Goal: Navigation & Orientation: Find specific page/section

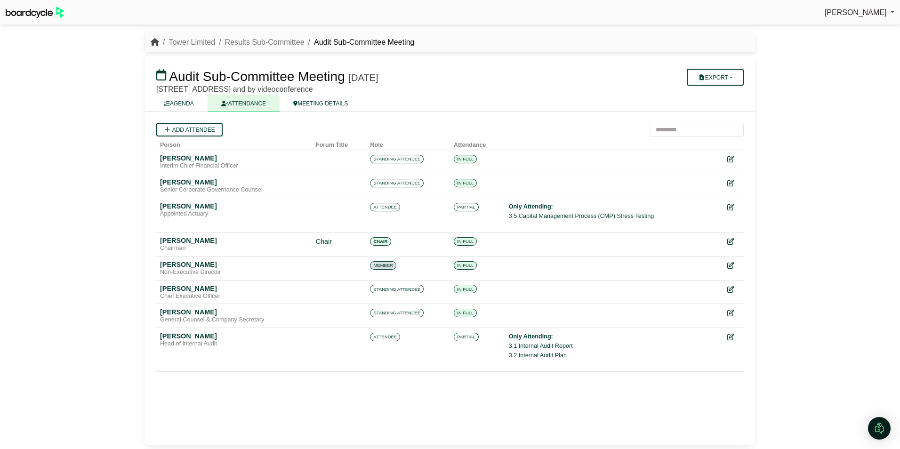
click at [154, 44] on icon "breadcrumb" at bounding box center [155, 42] width 8 height 8
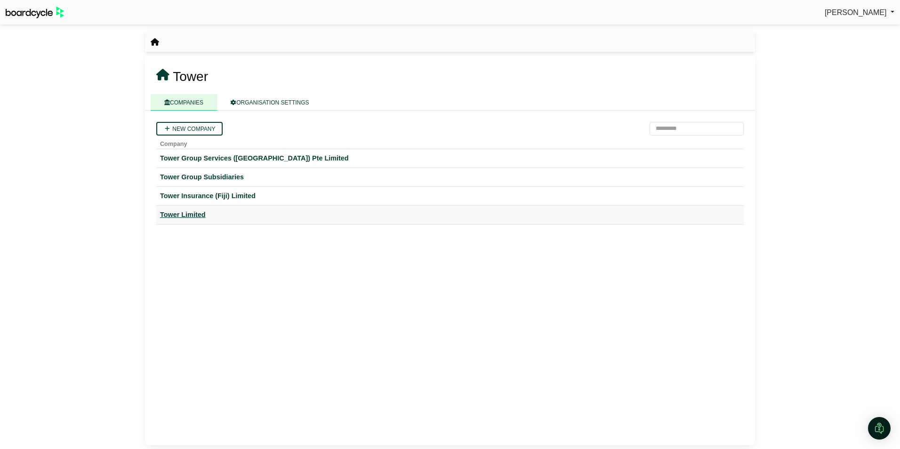
click at [190, 213] on div "Tower Limited" at bounding box center [450, 215] width 580 height 11
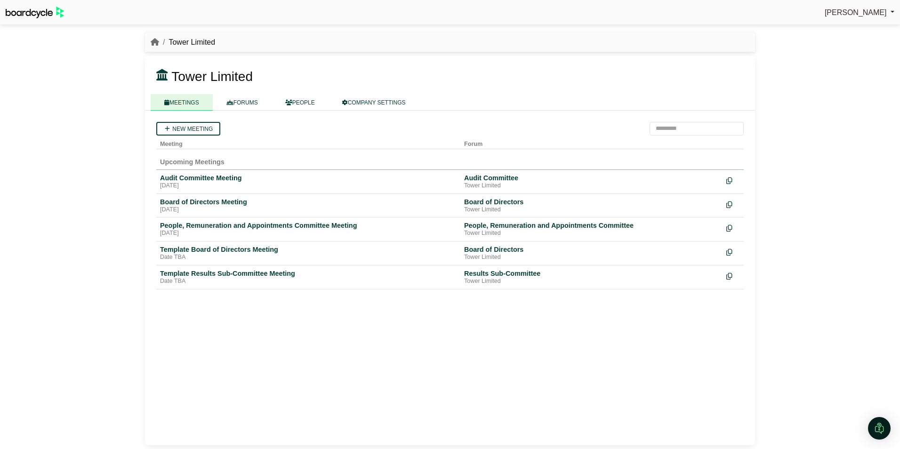
click at [176, 102] on link "MEETINGS" at bounding box center [182, 102] width 62 height 16
click at [243, 99] on link "FORUMS" at bounding box center [242, 102] width 59 height 16
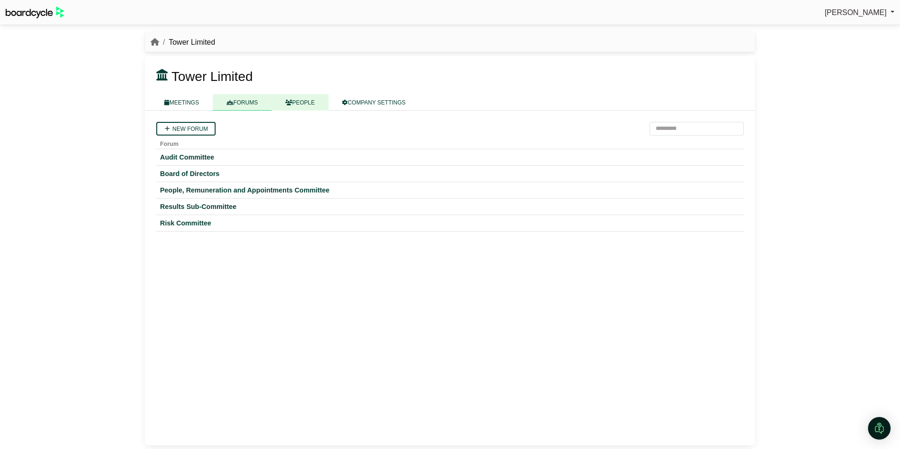
click at [303, 102] on link "PEOPLE" at bounding box center [300, 102] width 57 height 16
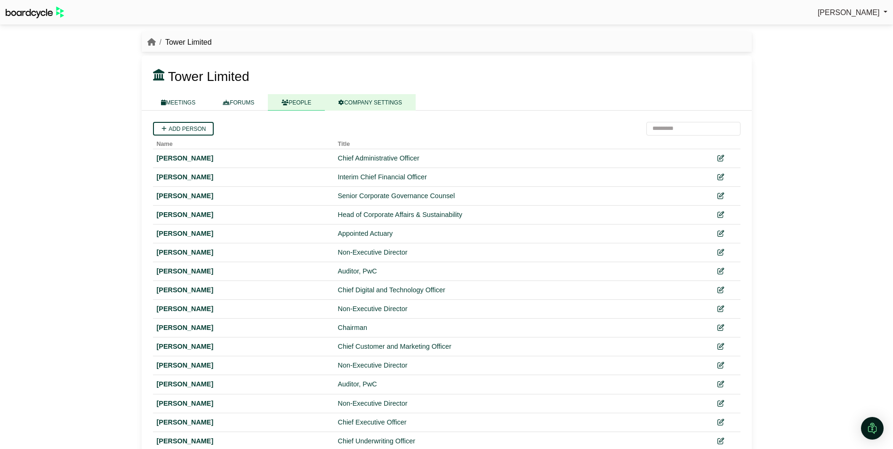
click at [368, 103] on link "COMPANY SETTINGS" at bounding box center [370, 102] width 91 height 16
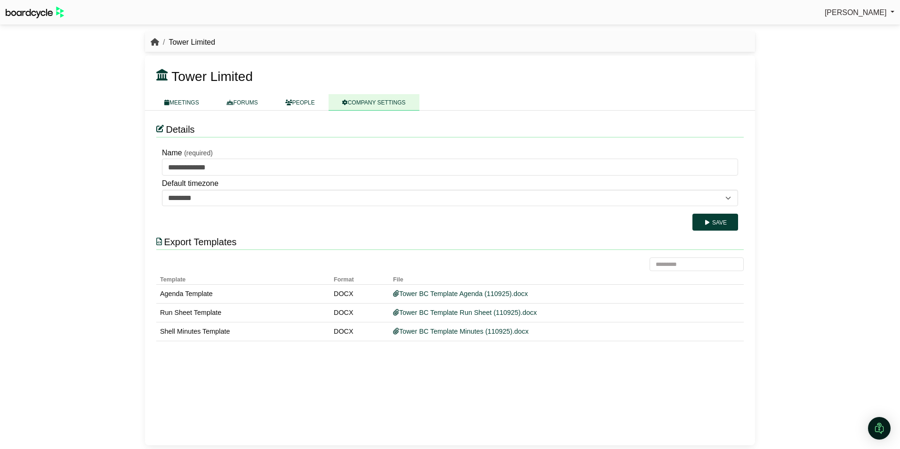
click at [153, 43] on icon "breadcrumb" at bounding box center [155, 42] width 8 height 8
